Goal: Task Accomplishment & Management: Use online tool/utility

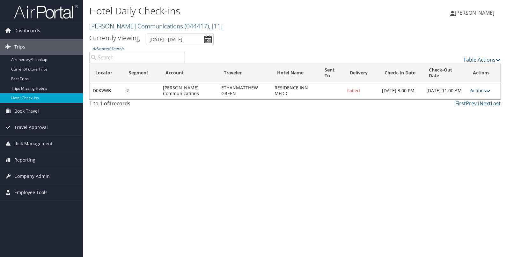
click at [477, 90] on link "Actions" at bounding box center [481, 90] width 20 height 6
click at [460, 97] on link "Resend" at bounding box center [462, 99] width 55 height 11
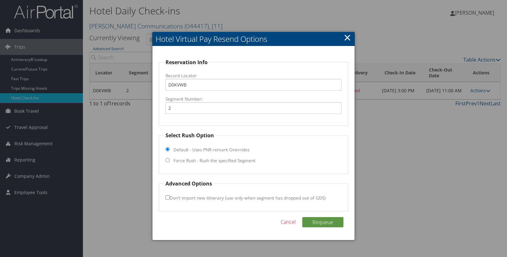
click at [233, 159] on label "Force Rush - Rush the specified Segment" at bounding box center [215, 160] width 82 height 6
click at [170, 159] on input "Force Rush - Rush the specified Segment" at bounding box center [168, 160] width 4 height 4
radio input "true"
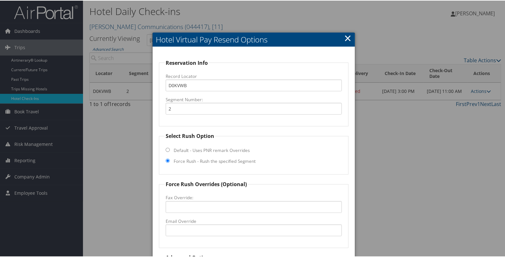
scroll to position [56, 0]
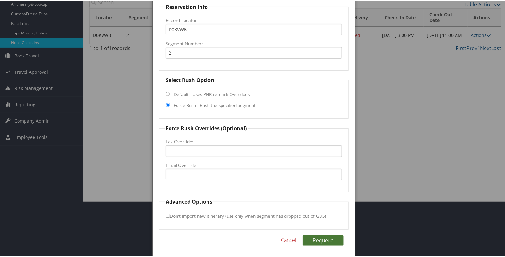
click at [319, 239] on button "Requeue" at bounding box center [323, 240] width 41 height 10
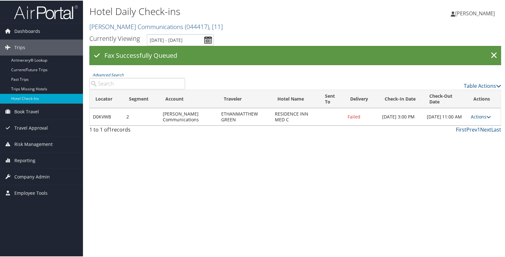
scroll to position [0, 0]
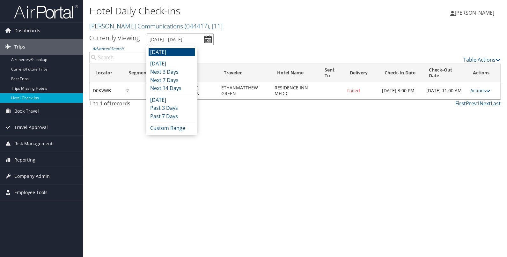
click at [207, 38] on input "[DATE] - [DATE]" at bounding box center [180, 40] width 67 height 12
click at [168, 126] on li "Custom Range" at bounding box center [172, 128] width 46 height 8
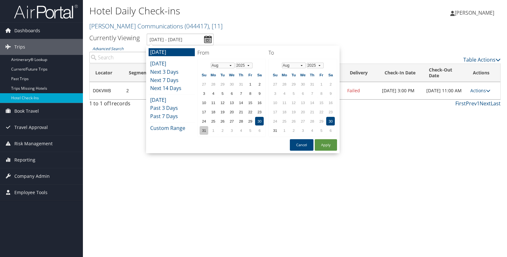
click at [203, 130] on td "31" at bounding box center [204, 130] width 9 height 9
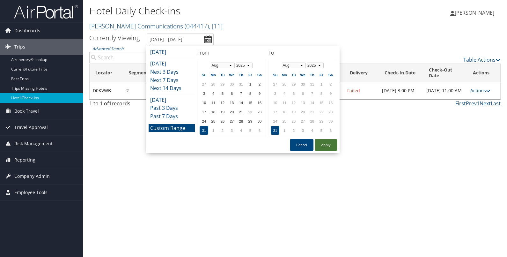
click at [318, 141] on button "Apply" at bounding box center [326, 144] width 22 height 11
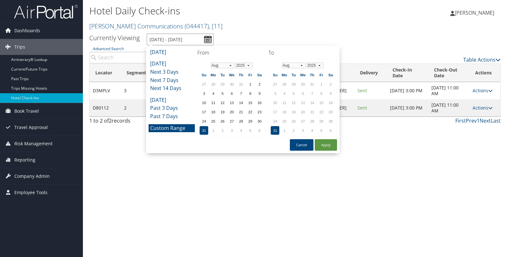
click at [207, 34] on input "[DATE] - [DATE]" at bounding box center [180, 40] width 67 height 12
click at [284, 128] on td "1" at bounding box center [284, 130] width 9 height 9
click at [327, 144] on button "Apply" at bounding box center [326, 144] width 22 height 11
type input "[DATE] - [DATE]"
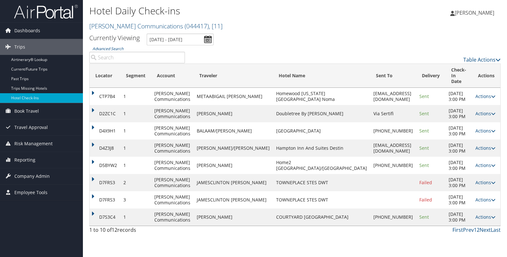
click at [482, 174] on td "Actions Resend Logs Delivery Information View Itinerary" at bounding box center [487, 182] width 28 height 17
click at [482, 179] on link "Actions" at bounding box center [486, 182] width 20 height 6
click at [463, 183] on link "Resend" at bounding box center [466, 186] width 55 height 11
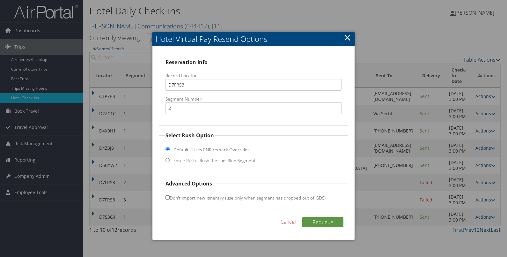
drag, startPoint x: 235, startPoint y: 161, endPoint x: 218, endPoint y: 156, distance: 17.6
click at [218, 156] on fieldset "Select Rush Option Default - Uses PNR remark Overrides Force Rush - Rush the sp…" at bounding box center [254, 152] width 190 height 42
click at [218, 158] on label "Force Rush - Rush the specified Segment" at bounding box center [215, 160] width 82 height 6
click at [170, 158] on input "Force Rush - Rush the specified Segment" at bounding box center [168, 160] width 4 height 4
radio input "true"
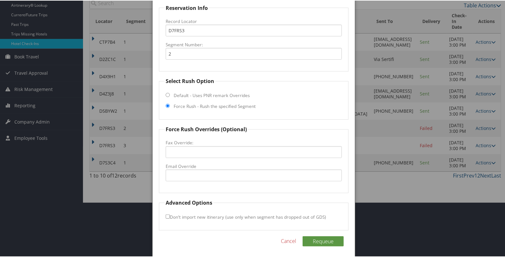
scroll to position [56, 0]
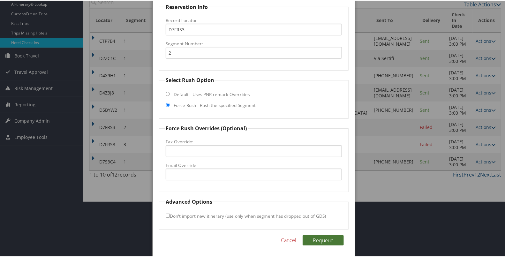
click at [314, 238] on button "Requeue" at bounding box center [323, 240] width 41 height 10
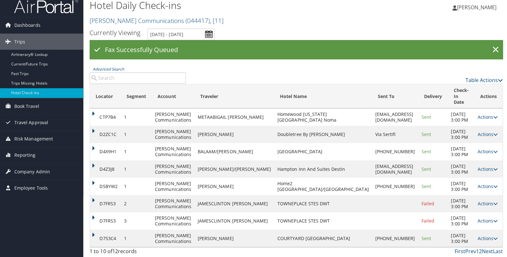
scroll to position [0, 0]
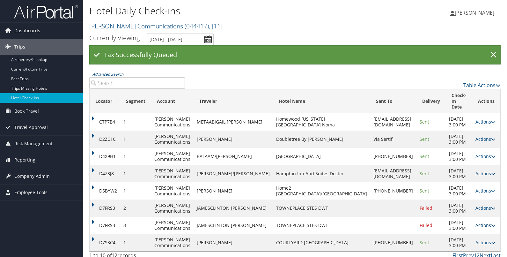
click at [477, 222] on link "Actions" at bounding box center [486, 225] width 20 height 6
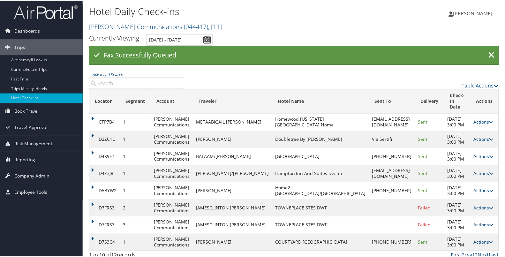
scroll to position [10, 0]
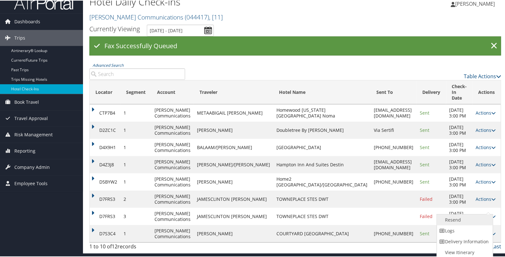
click at [474, 216] on link "Resend" at bounding box center [464, 219] width 55 height 11
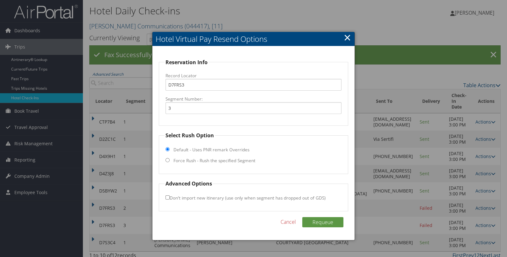
click at [250, 158] on label "Force Rush - Rush the specified Segment" at bounding box center [215, 160] width 82 height 6
click at [170, 158] on input "Force Rush - Rush the specified Segment" at bounding box center [168, 160] width 4 height 4
radio input "true"
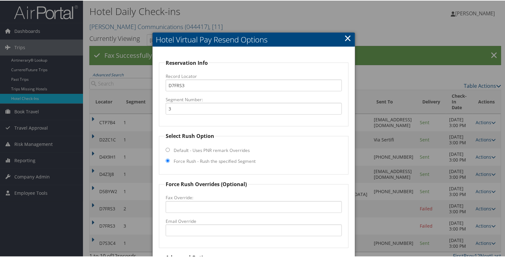
scroll to position [56, 0]
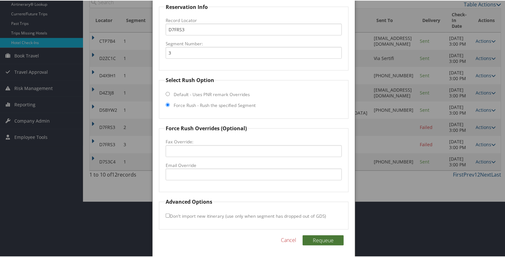
click at [319, 237] on button "Requeue" at bounding box center [323, 240] width 41 height 10
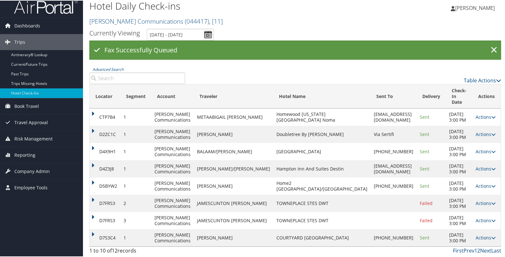
scroll to position [0, 0]
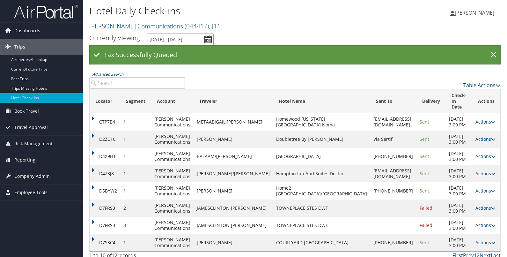
click at [207, 38] on input "[DATE] - [DATE]" at bounding box center [180, 40] width 67 height 12
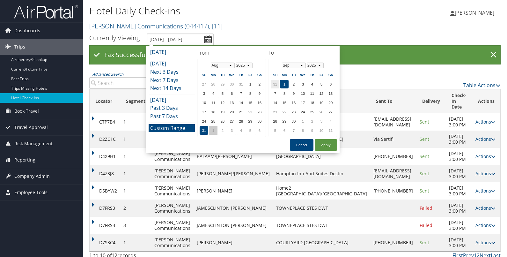
click at [211, 128] on td "1" at bounding box center [213, 130] width 9 height 9
click at [323, 141] on button "Apply" at bounding box center [326, 144] width 22 height 11
type input "[DATE] - [DATE]"
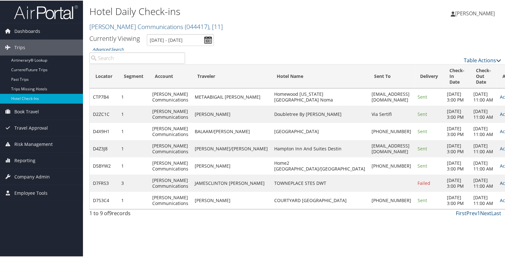
click at [500, 185] on link "Actions" at bounding box center [510, 182] width 20 height 6
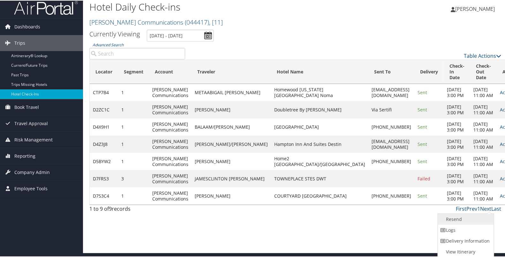
click at [455, 217] on link "Resend" at bounding box center [465, 218] width 55 height 11
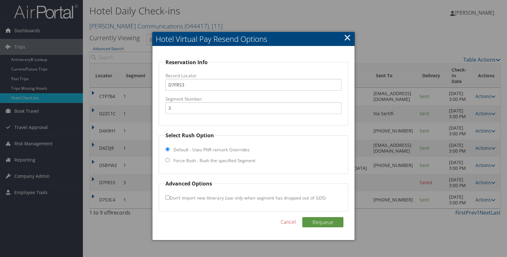
click at [246, 158] on label "Force Rush - Rush the specified Segment" at bounding box center [215, 160] width 82 height 6
click at [170, 158] on input "Force Rush - Rush the specified Segment" at bounding box center [168, 160] width 4 height 4
radio input "true"
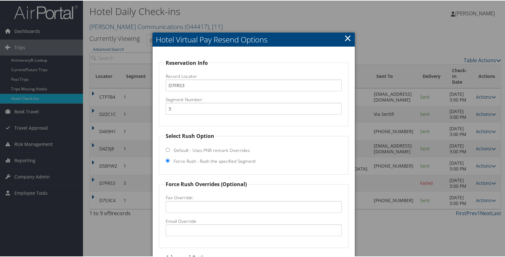
scroll to position [56, 0]
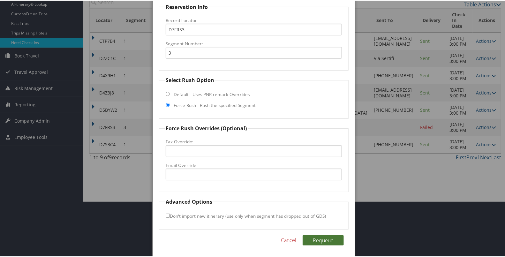
click at [317, 240] on button "Requeue" at bounding box center [323, 240] width 41 height 10
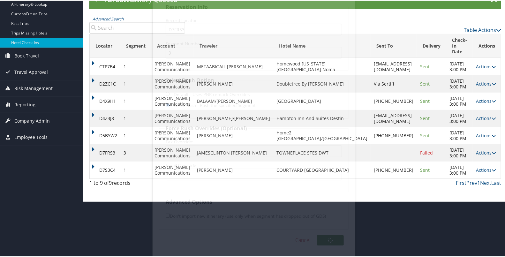
scroll to position [22, 0]
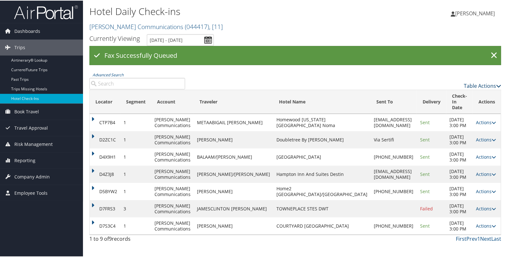
click at [476, 82] on link "Table Actions" at bounding box center [482, 85] width 37 height 7
click at [447, 111] on link "Page Length" at bounding box center [457, 116] width 84 height 11
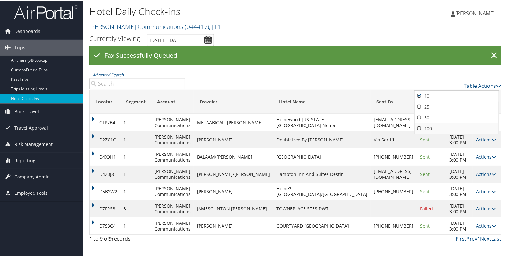
click at [440, 123] on link "100" at bounding box center [457, 128] width 84 height 11
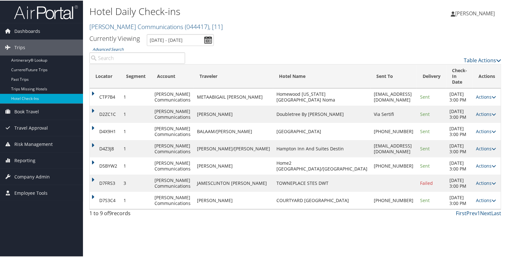
scroll to position [0, 0]
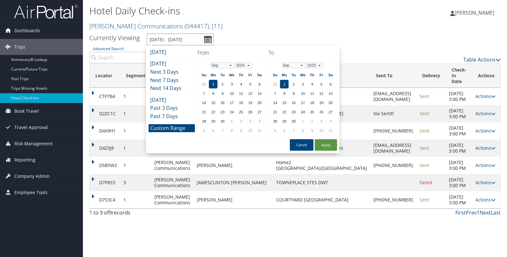
click at [205, 38] on input "[DATE] - [DATE]" at bounding box center [180, 40] width 67 height 12
click at [205, 80] on td "31" at bounding box center [204, 84] width 9 height 9
click at [258, 118] on td "30" at bounding box center [259, 121] width 9 height 9
click at [320, 140] on button "Apply" at bounding box center [326, 144] width 22 height 11
type input "[DATE] - [DATE]"
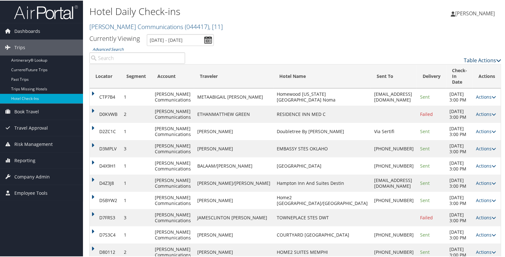
click at [473, 57] on link "Table Actions" at bounding box center [482, 59] width 37 height 7
click at [439, 92] on link "Page Length" at bounding box center [457, 91] width 84 height 11
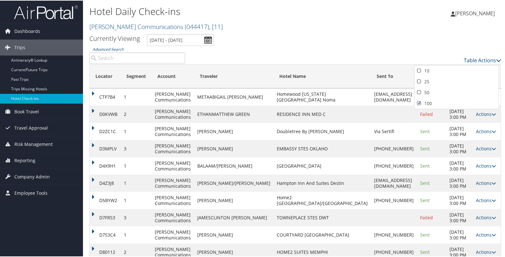
click at [340, 24] on div at bounding box center [253, 128] width 507 height 257
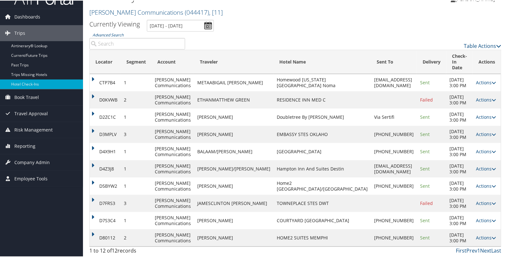
scroll to position [29, 0]
click at [483, 96] on link "Actions" at bounding box center [486, 99] width 20 height 6
click at [463, 106] on link "Resend" at bounding box center [463, 111] width 55 height 11
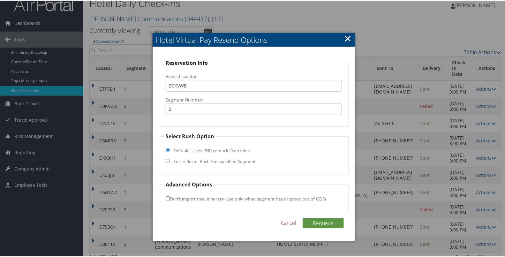
click at [227, 158] on label "Force Rush - Rush the specified Segment" at bounding box center [215, 161] width 82 height 6
click at [170, 158] on input "Force Rush - Rush the specified Segment" at bounding box center [168, 160] width 4 height 4
radio input "true"
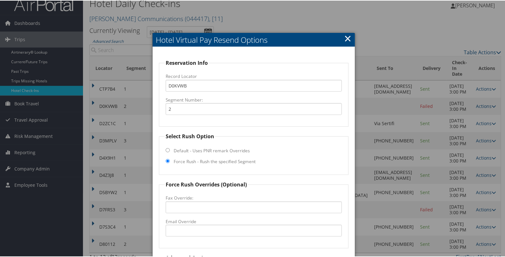
scroll to position [64, 0]
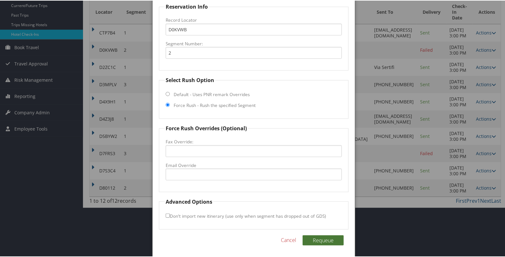
click at [316, 237] on button "Requeue" at bounding box center [323, 240] width 41 height 10
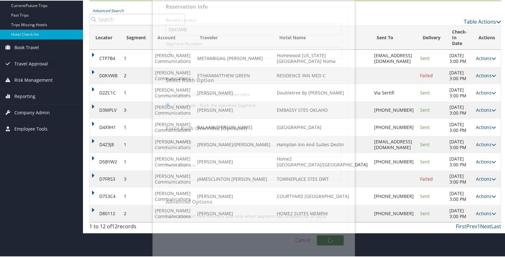
scroll to position [34, 0]
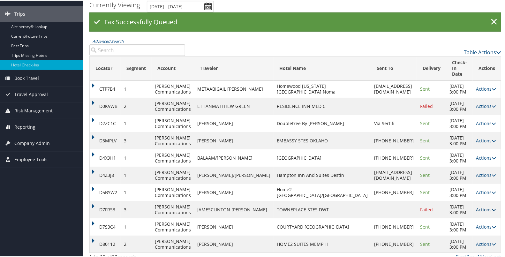
click at [482, 206] on link "Actions" at bounding box center [486, 209] width 20 height 6
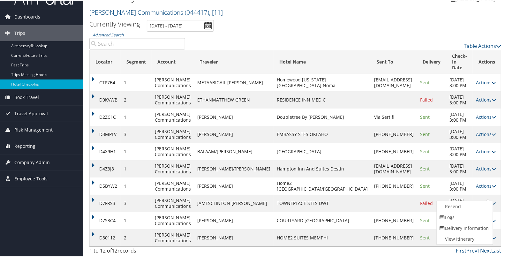
scroll to position [8, 0]
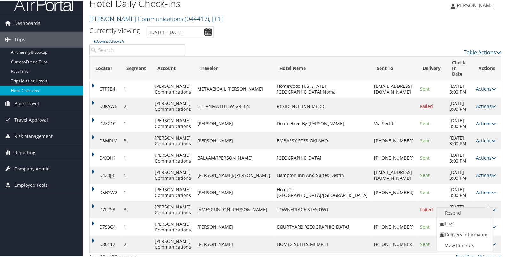
click at [469, 210] on link "Resend" at bounding box center [464, 212] width 55 height 11
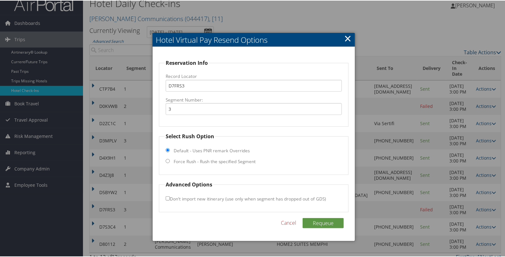
click at [231, 159] on label "Force Rush - Rush the specified Segment" at bounding box center [215, 161] width 82 height 6
click at [170, 159] on input "Force Rush - Rush the specified Segment" at bounding box center [168, 160] width 4 height 4
radio input "true"
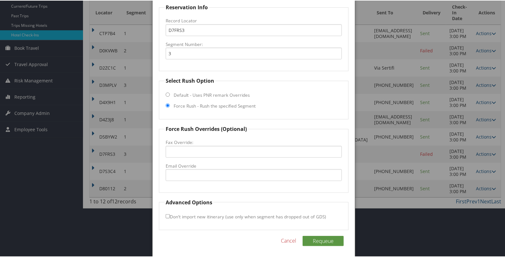
scroll to position [64, 0]
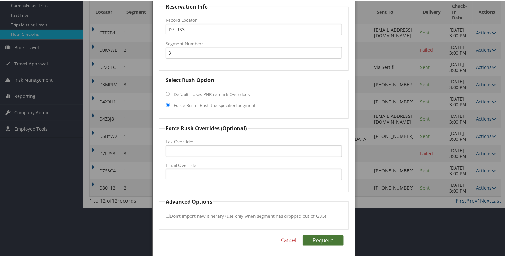
click at [316, 237] on button "Requeue" at bounding box center [323, 240] width 41 height 10
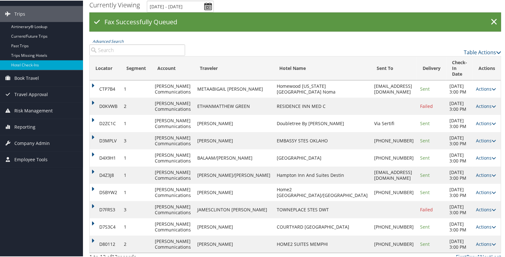
scroll to position [0, 0]
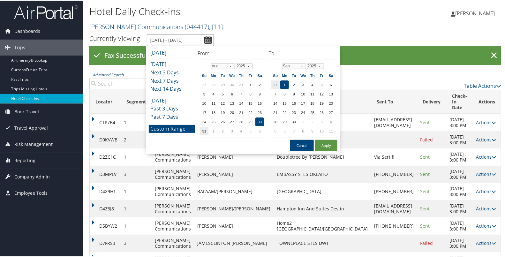
click at [206, 39] on input "[DATE] - [DATE]" at bounding box center [180, 40] width 67 height 12
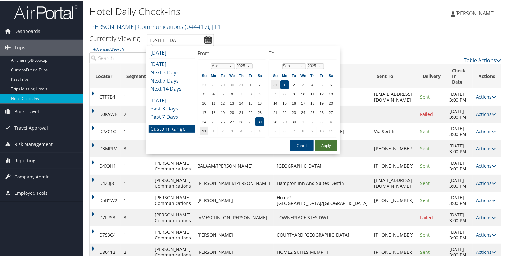
click at [324, 143] on button "Apply" at bounding box center [326, 144] width 22 height 11
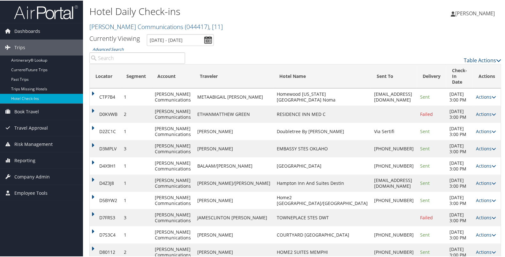
scroll to position [8, 0]
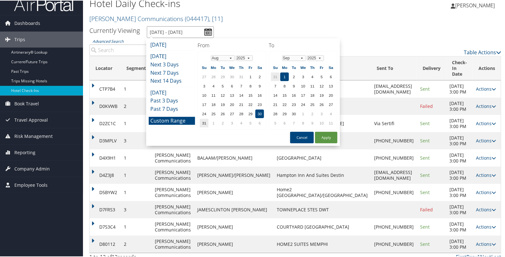
click at [208, 29] on input "[DATE] - [DATE]" at bounding box center [180, 32] width 67 height 12
click at [329, 135] on button "Apply" at bounding box center [326, 136] width 22 height 11
type input "[DATE] - [DATE]"
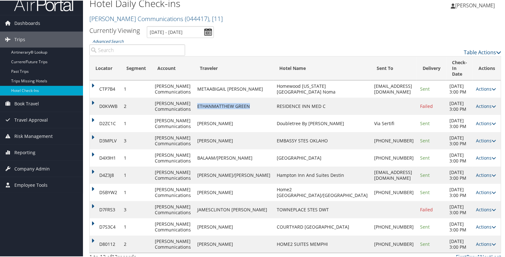
drag, startPoint x: 226, startPoint y: 102, endPoint x: 206, endPoint y: 98, distance: 20.5
click at [206, 98] on td "ETHANMATTHEW GREEN" at bounding box center [233, 105] width 79 height 17
copy td "ETHANMATTHEW GREEN"
drag, startPoint x: 313, startPoint y: 100, endPoint x: 261, endPoint y: 104, distance: 52.8
click at [273, 104] on td "RESIDENCE INN MED C" at bounding box center [321, 105] width 97 height 17
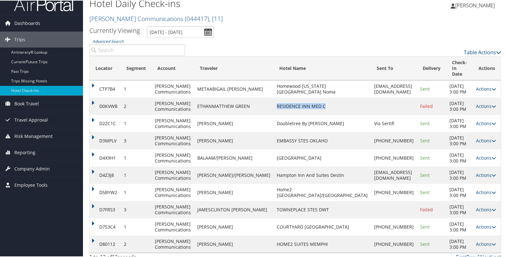
copy td "RESIDENCE INN MED C"
drag, startPoint x: 228, startPoint y: 206, endPoint x: 204, endPoint y: 201, distance: 24.7
click at [204, 201] on td "JAMESCLINTON [PERSON_NAME]" at bounding box center [233, 208] width 79 height 17
copy td "JAMESCLINTON [PERSON_NAME]"
drag, startPoint x: 319, startPoint y: 204, endPoint x: 258, endPoint y: 206, distance: 61.0
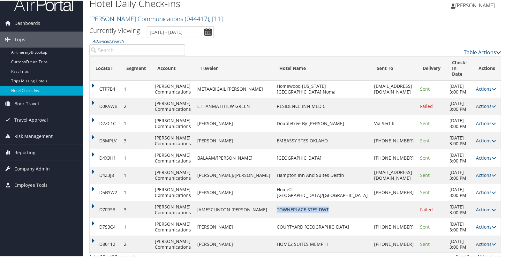
click at [273, 206] on td "TOWNEPLACE STES DWT" at bounding box center [321, 208] width 97 height 17
copy td "TOWNEPLACE STES DWT"
